Goal: Task Accomplishment & Management: Manage account settings

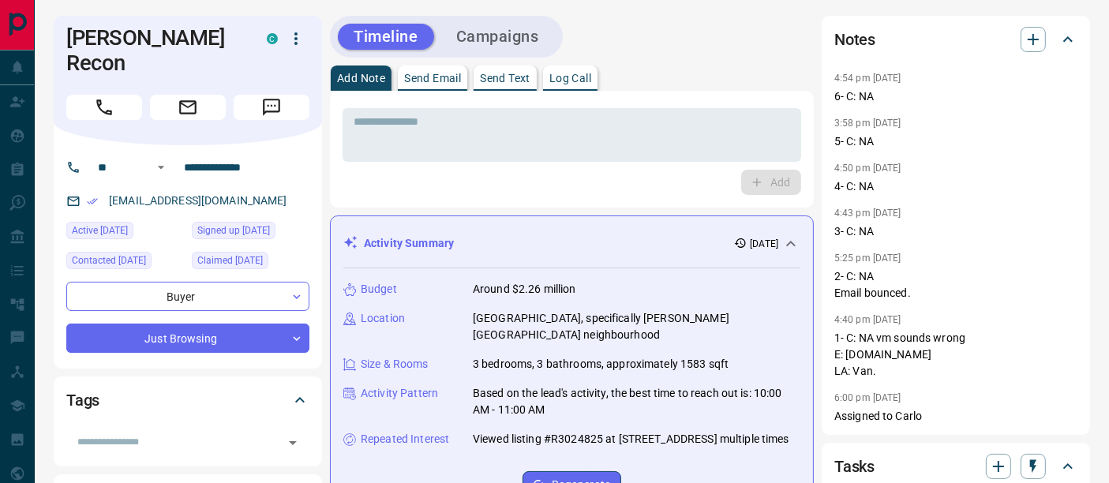
click at [575, 88] on button "Log Call" at bounding box center [570, 77] width 54 height 25
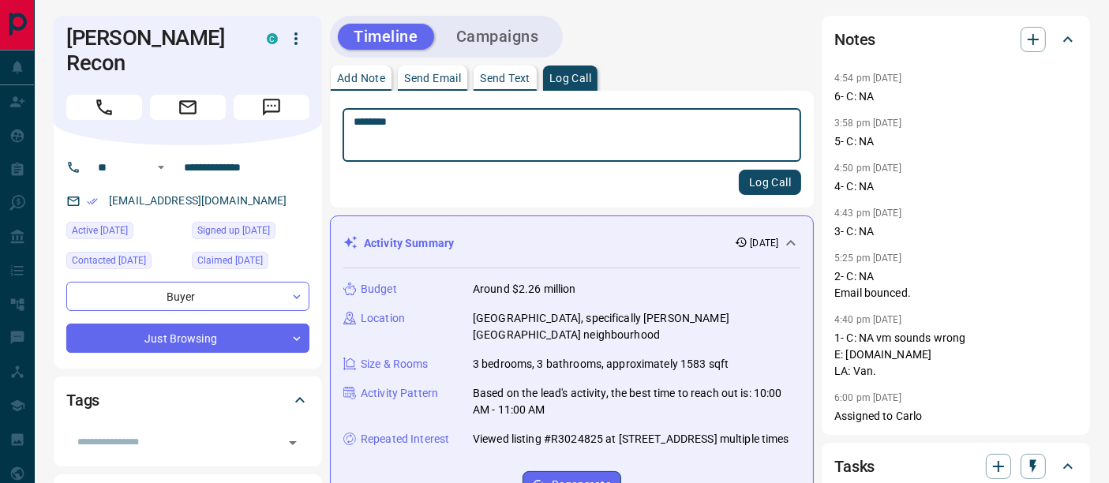
type textarea "********"
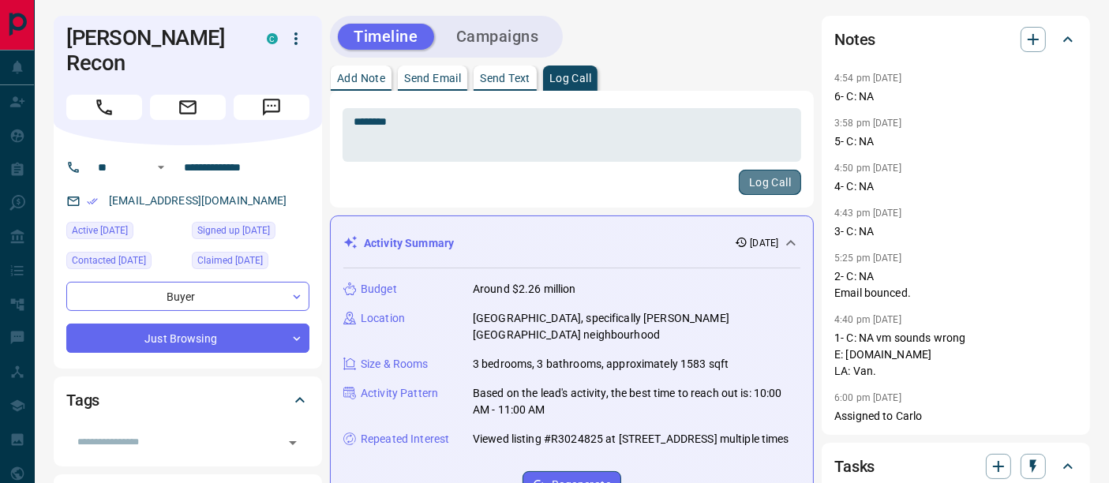
click at [771, 188] on button "Log Call" at bounding box center [770, 182] width 62 height 25
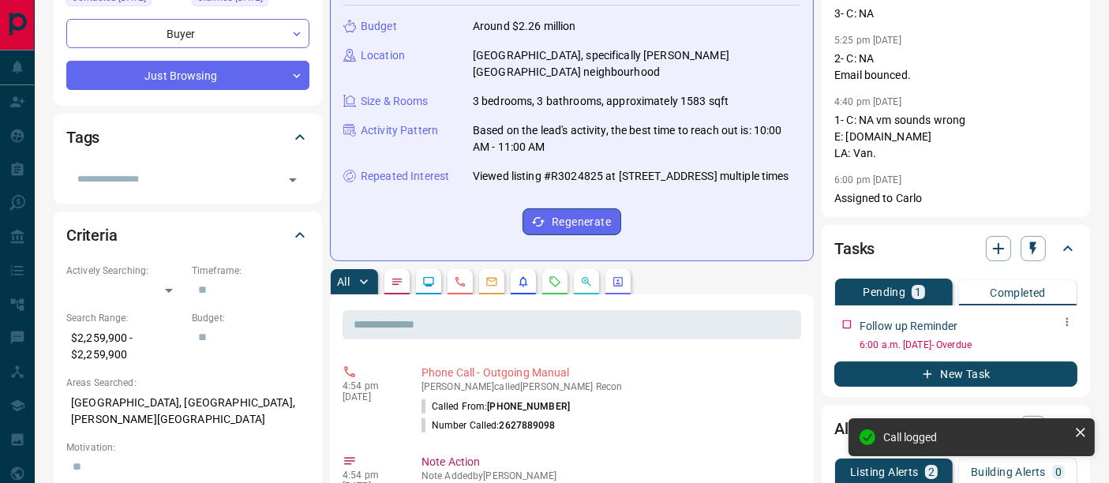
click at [1066, 318] on icon "button" at bounding box center [1067, 322] width 2 height 9
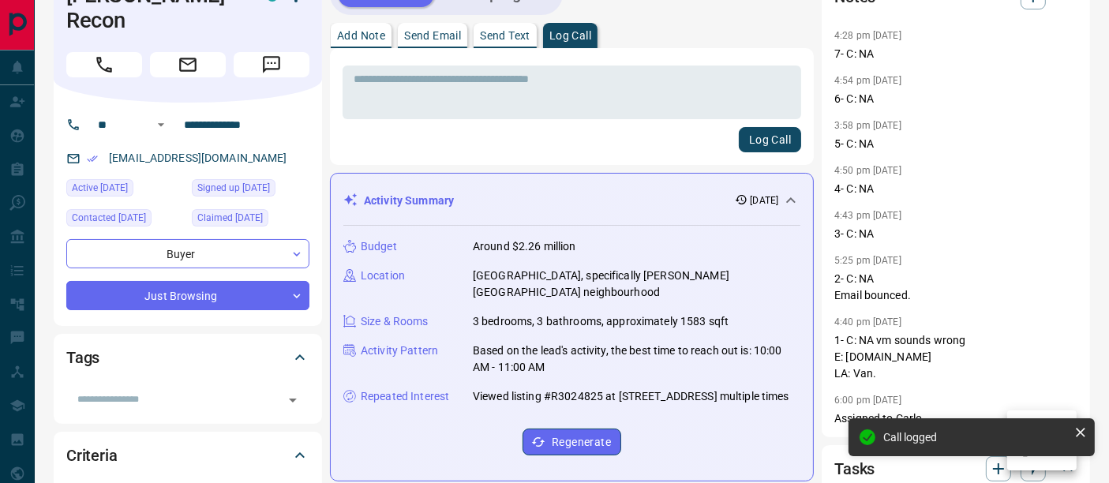
click at [1056, 348] on div at bounding box center [554, 241] width 1109 height 483
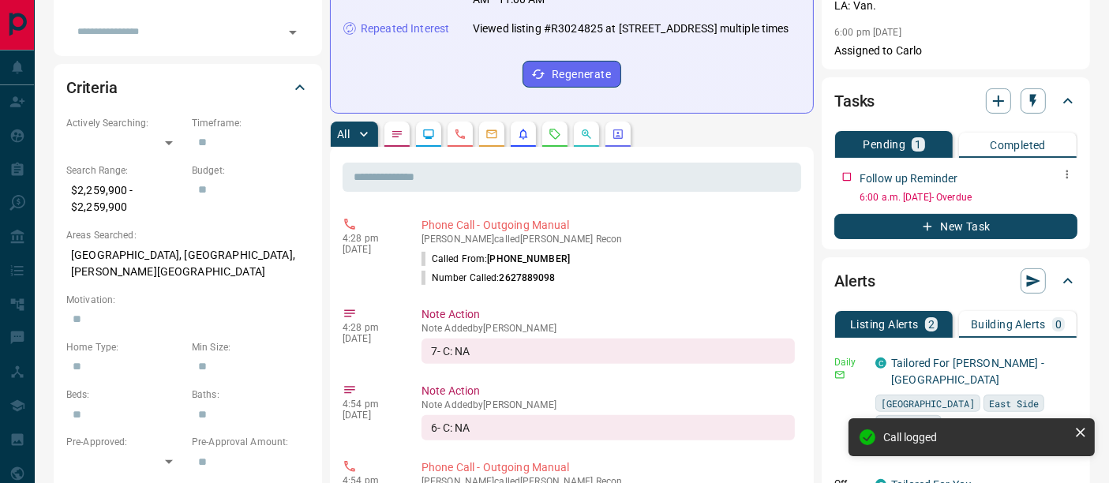
scroll to position [427, 0]
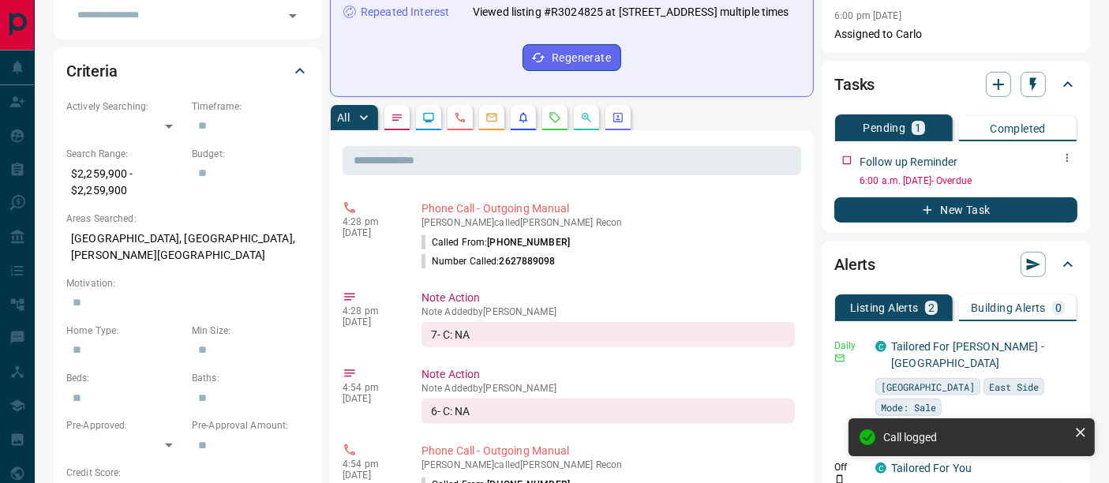
click at [1057, 158] on button "button" at bounding box center [1067, 158] width 21 height 21
click at [1051, 182] on li "Edit" at bounding box center [1041, 186] width 69 height 24
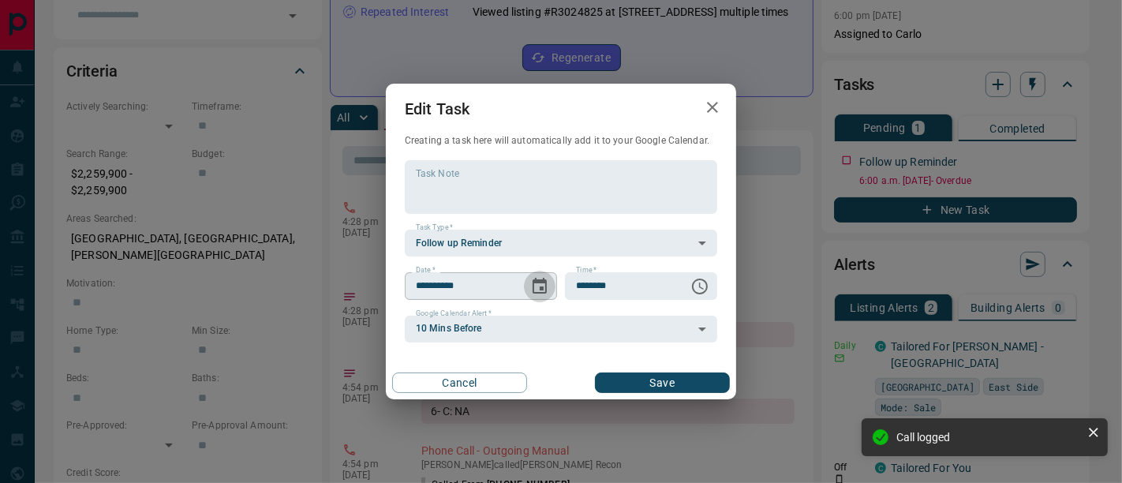
click at [529, 286] on button "Choose date, selected date is Oct 9, 2025" at bounding box center [540, 287] width 32 height 32
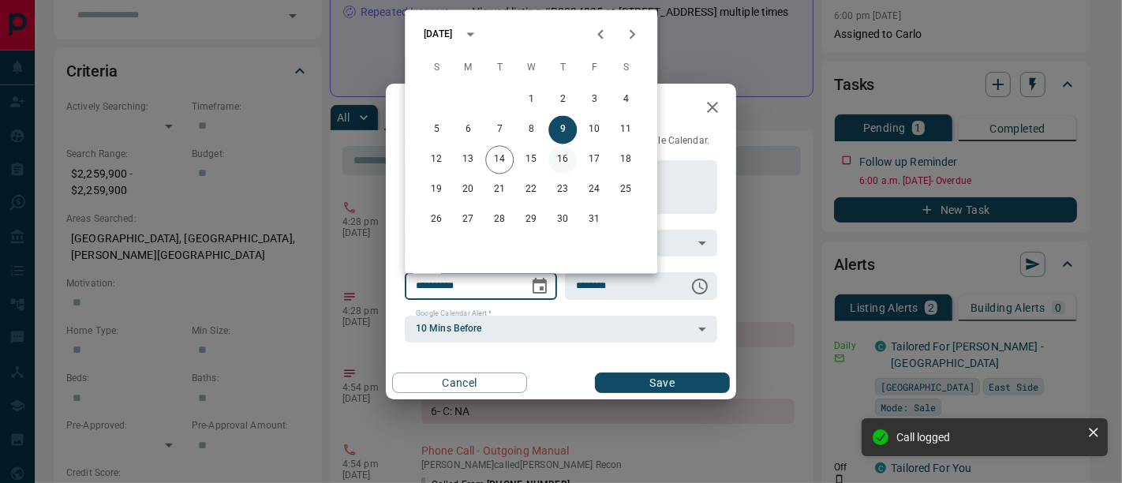
click at [561, 159] on button "16" at bounding box center [562, 160] width 28 height 28
type input "**********"
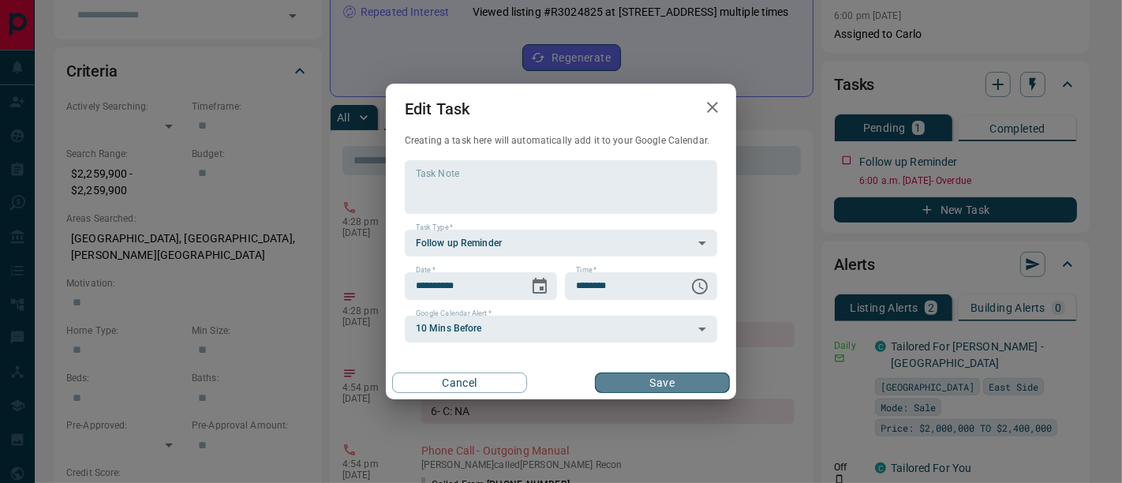
click at [616, 384] on button "Save" at bounding box center [662, 382] width 135 height 21
